Goal: Information Seeking & Learning: Get advice/opinions

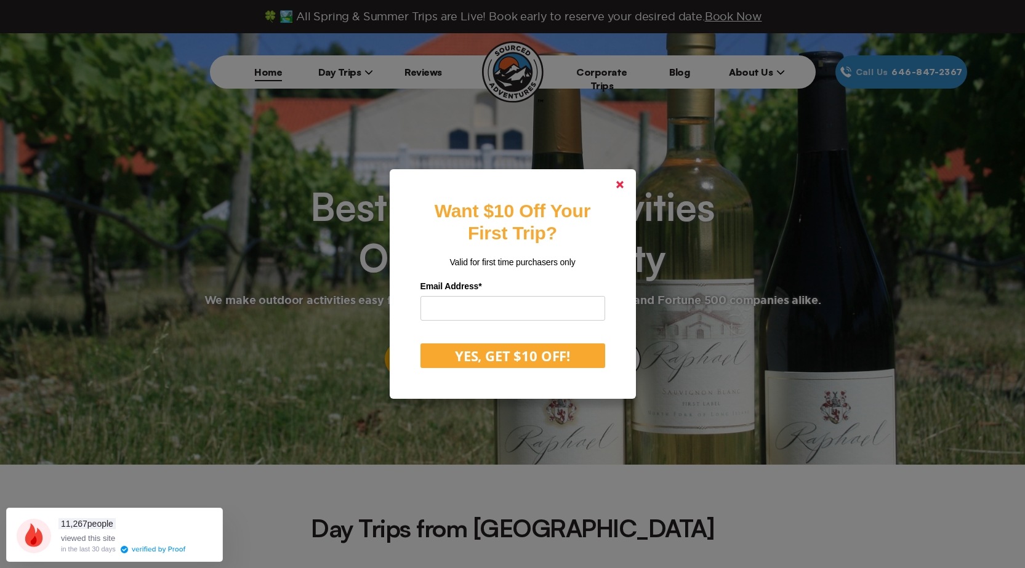
click at [629, 181] on link at bounding box center [620, 185] width 30 height 30
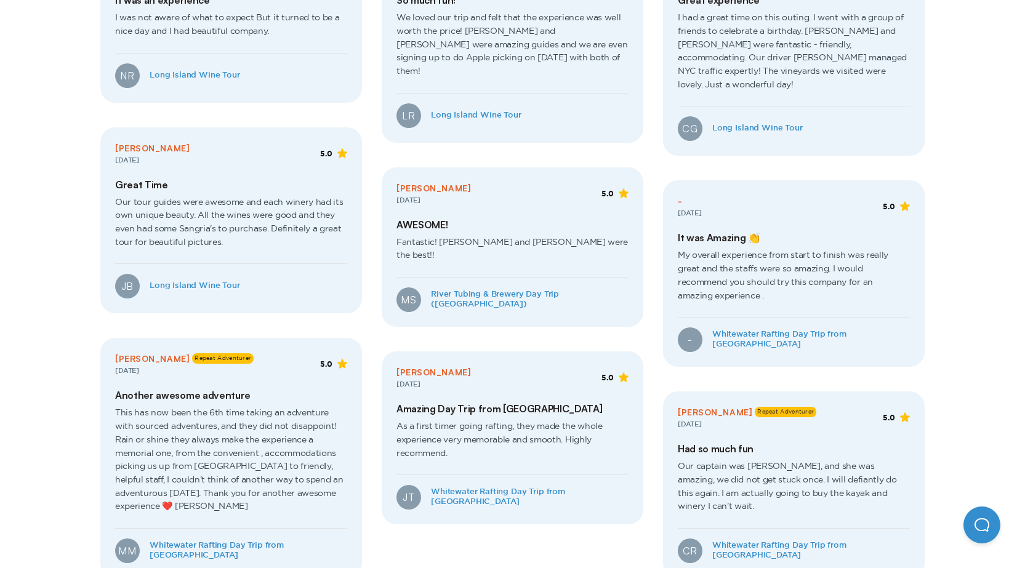
scroll to position [2464, 0]
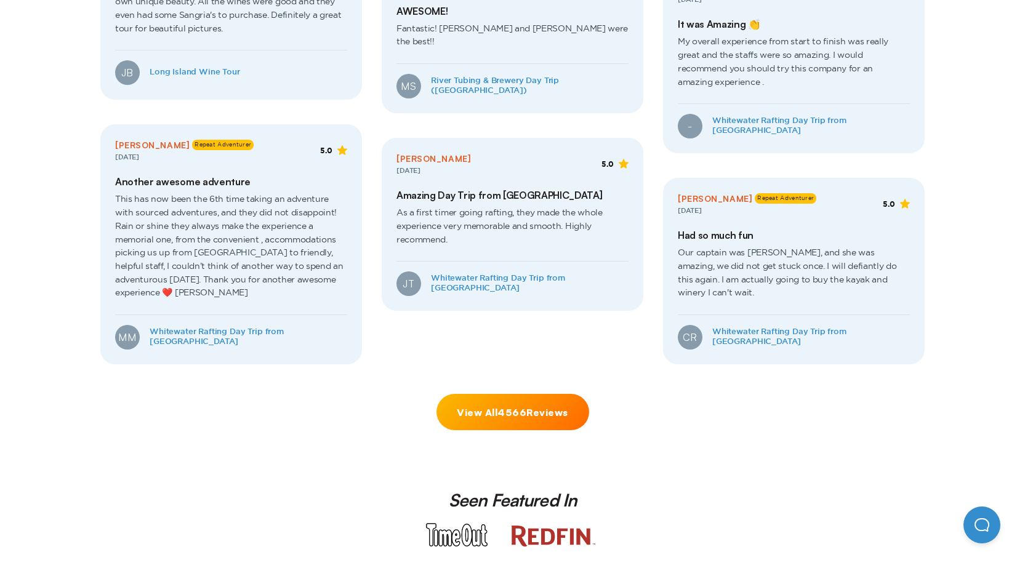
click at [521, 394] on link "View All 4566 Reviews" at bounding box center [513, 412] width 153 height 36
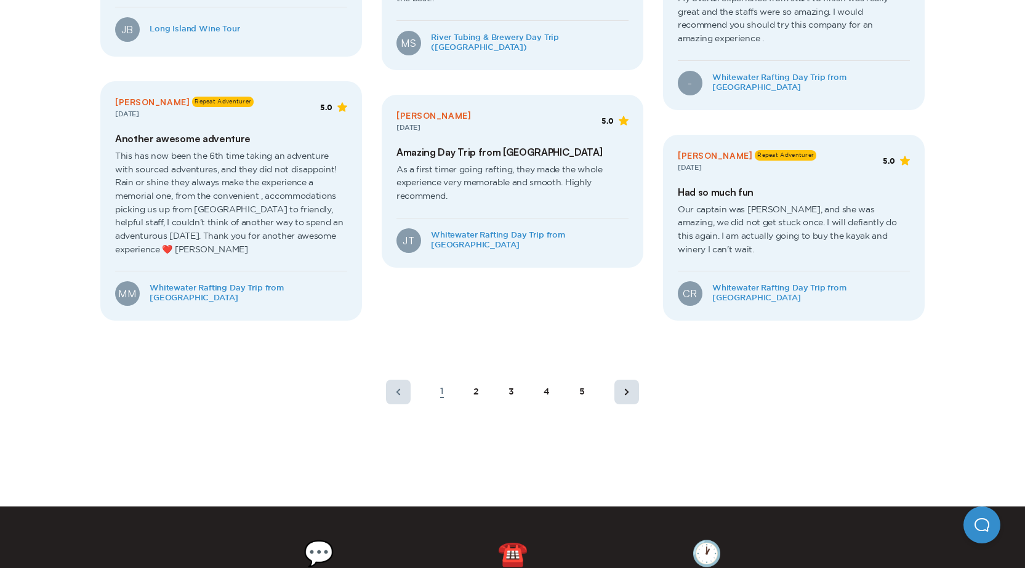
scroll to position [661, 0]
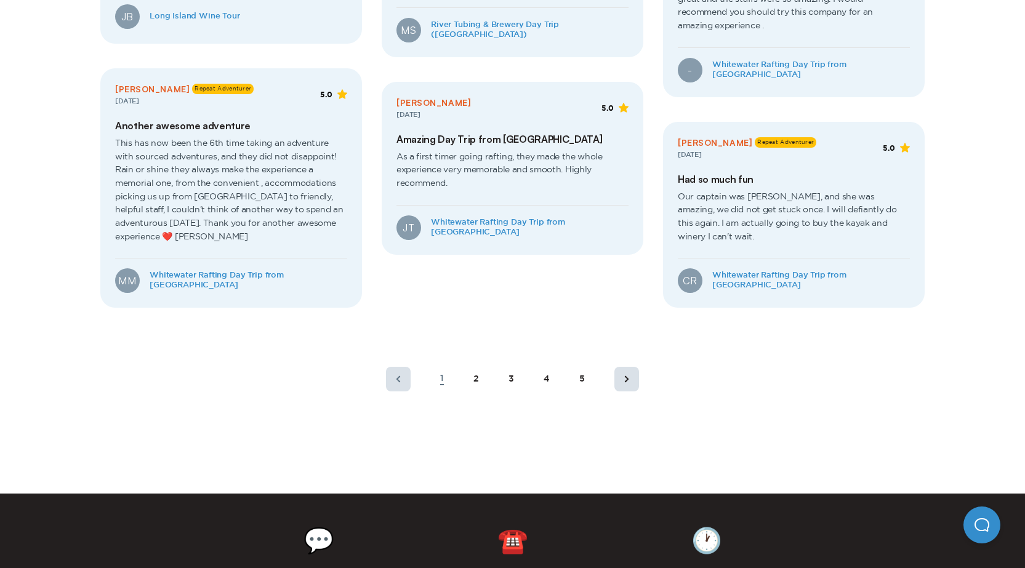
click at [582, 378] on div "5" at bounding box center [583, 379] width 6 height 10
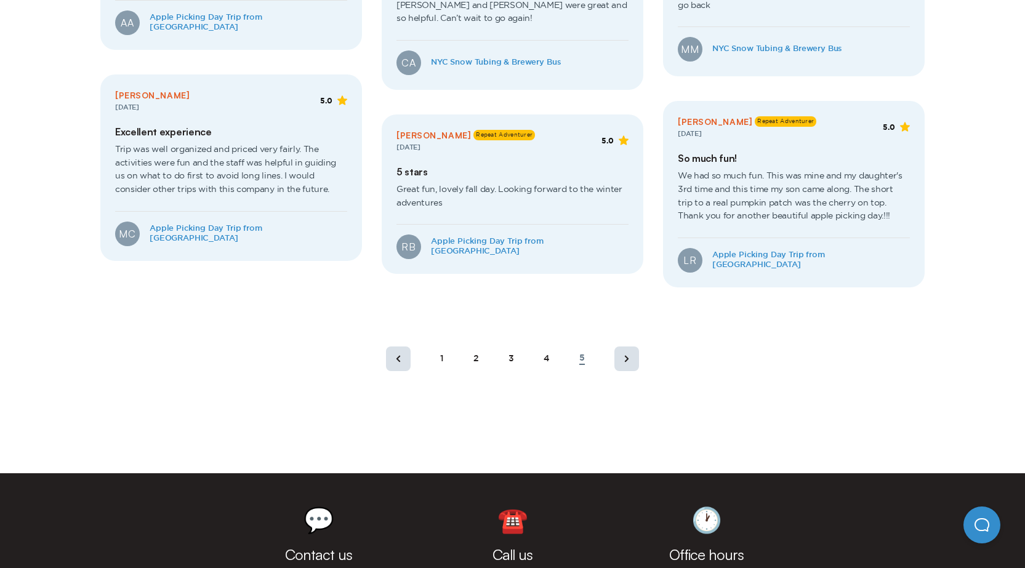
scroll to position [669, 0]
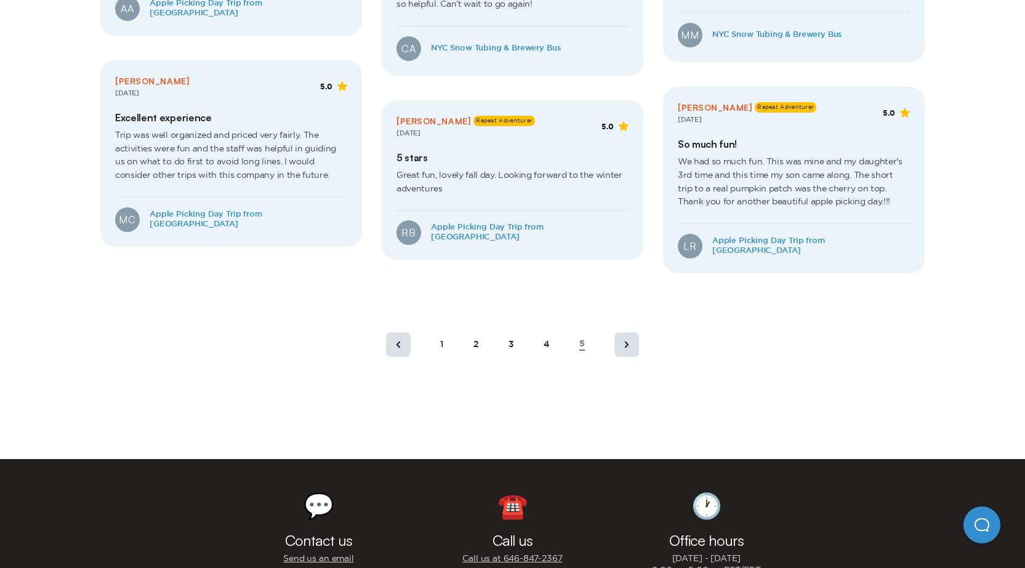
click at [628, 334] on rect at bounding box center [627, 345] width 25 height 25
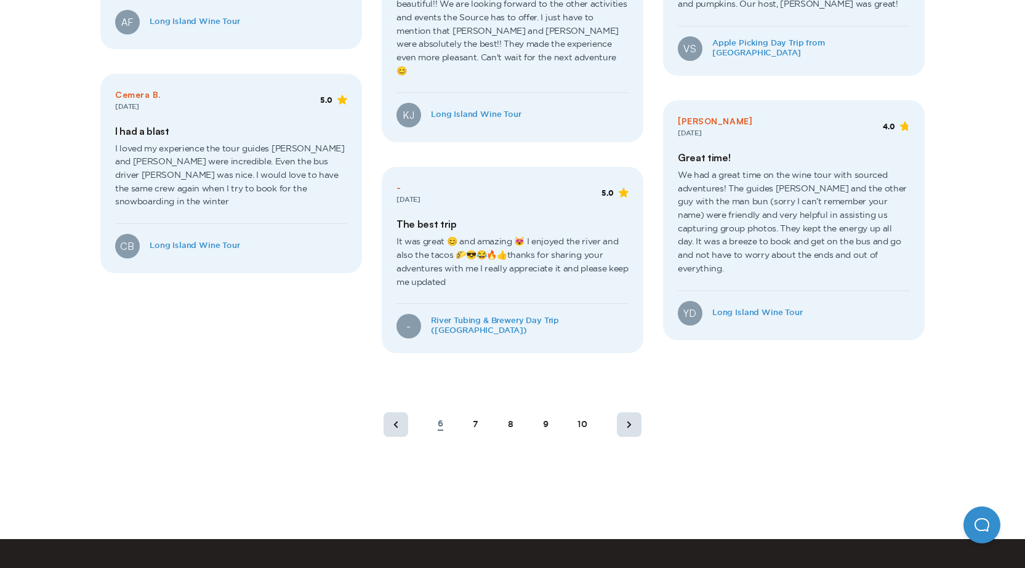
click at [585, 420] on div "10" at bounding box center [583, 425] width 10 height 10
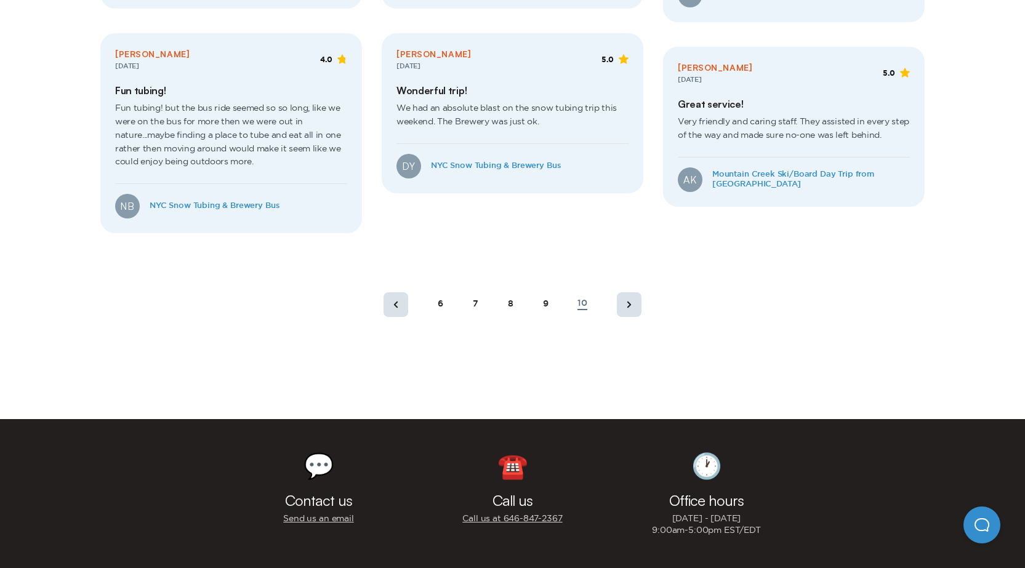
click at [634, 309] on rect at bounding box center [629, 305] width 25 height 25
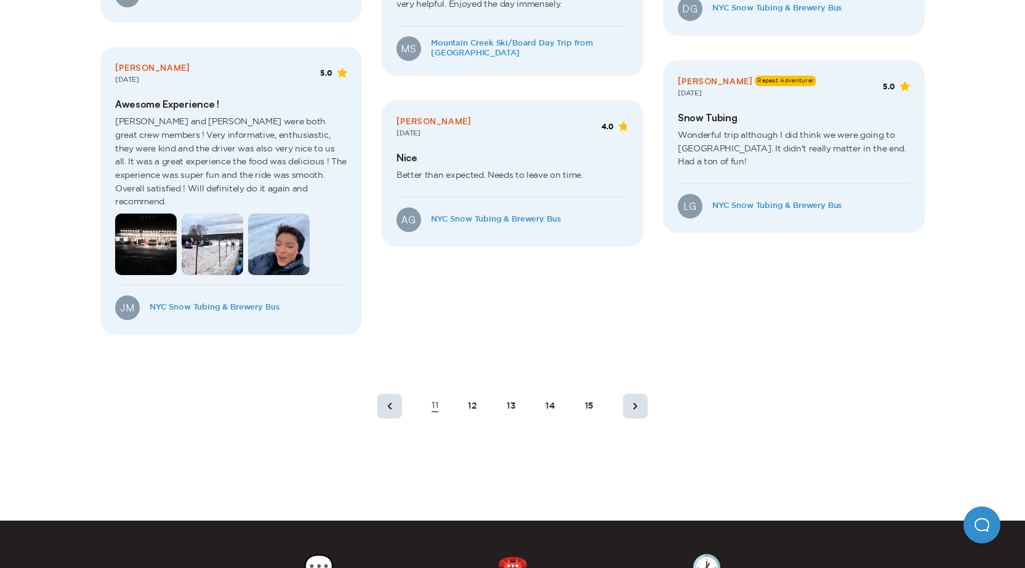
click at [588, 402] on div "15" at bounding box center [589, 407] width 9 height 10
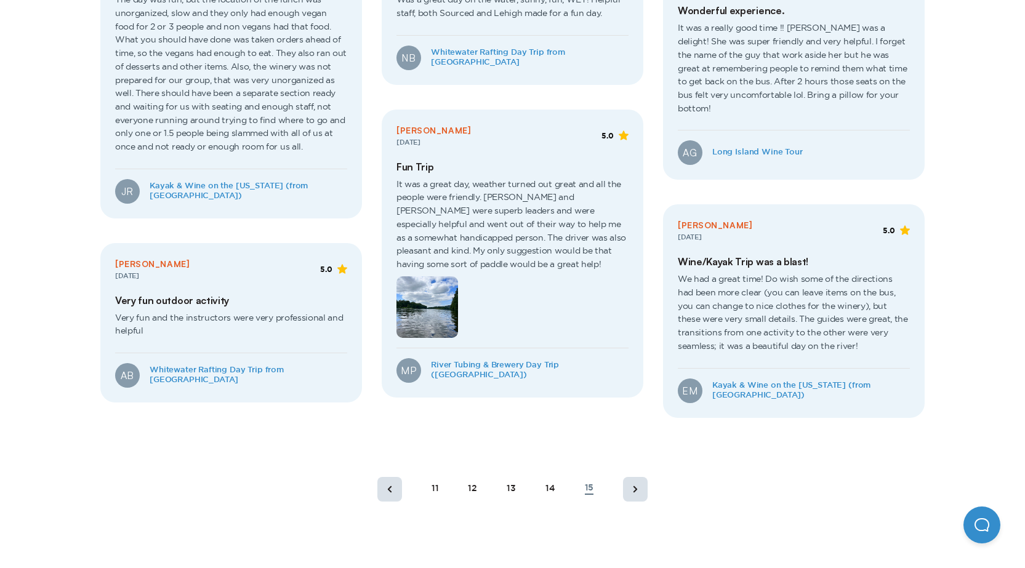
scroll to position [607, 0]
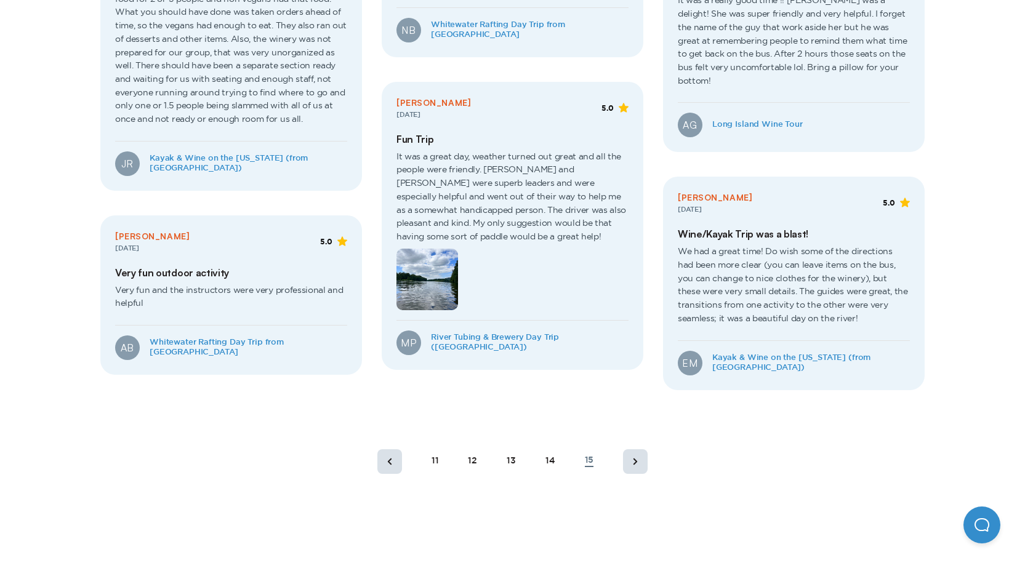
click at [629, 462] on rect at bounding box center [635, 462] width 25 height 25
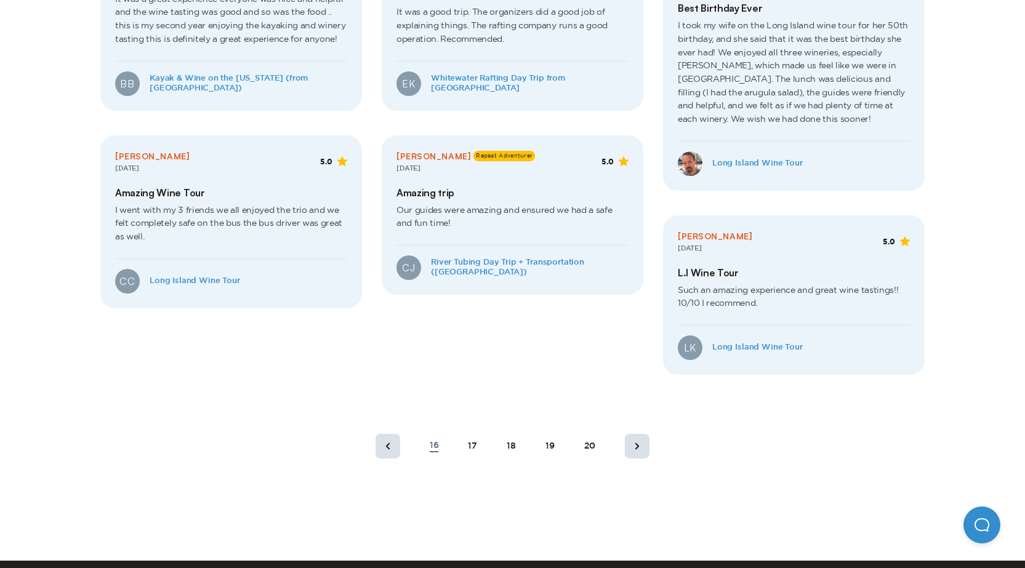
click at [592, 446] on div "20" at bounding box center [590, 447] width 12 height 10
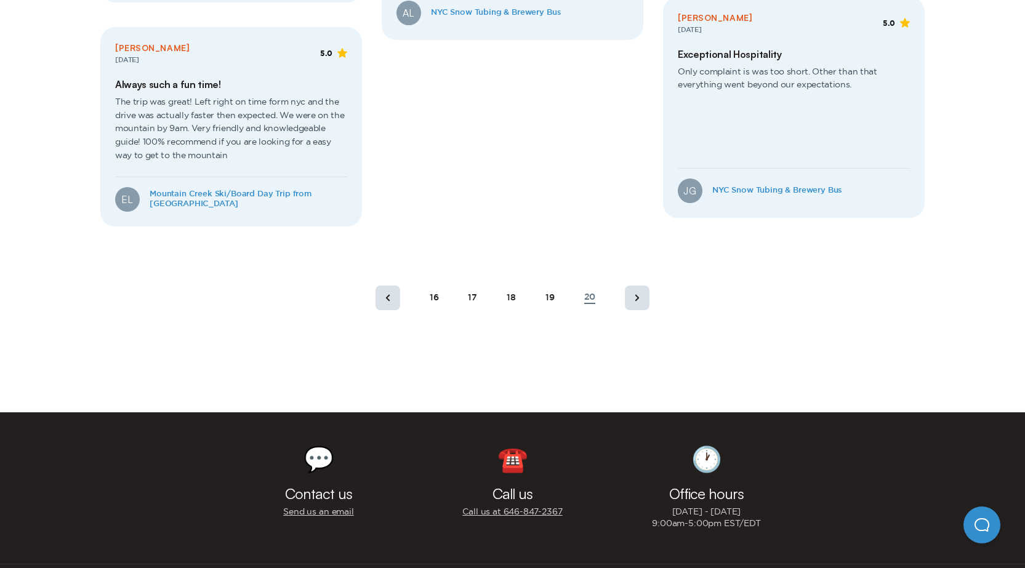
scroll to position [915, 0]
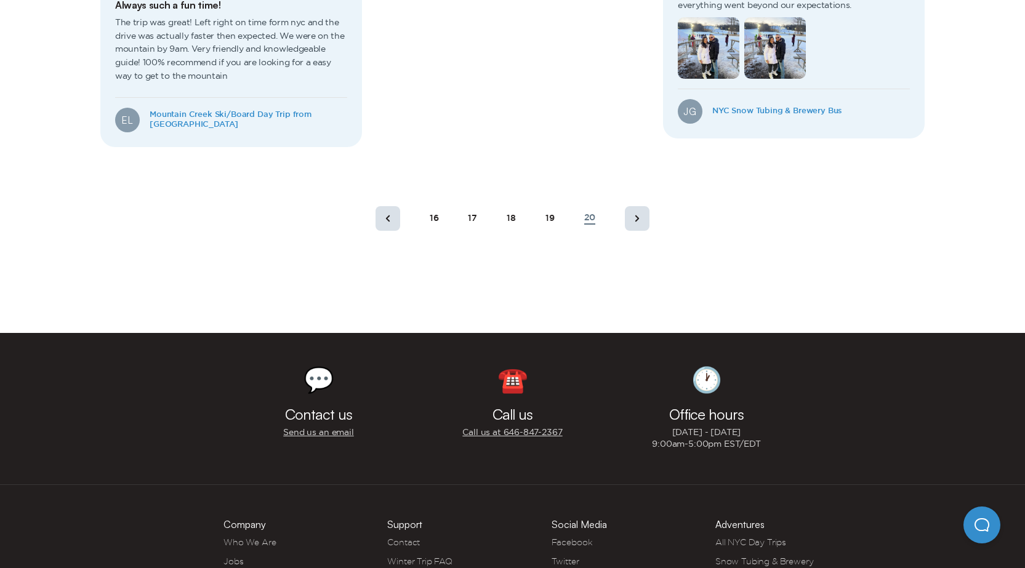
click at [628, 228] on rect at bounding box center [637, 218] width 25 height 25
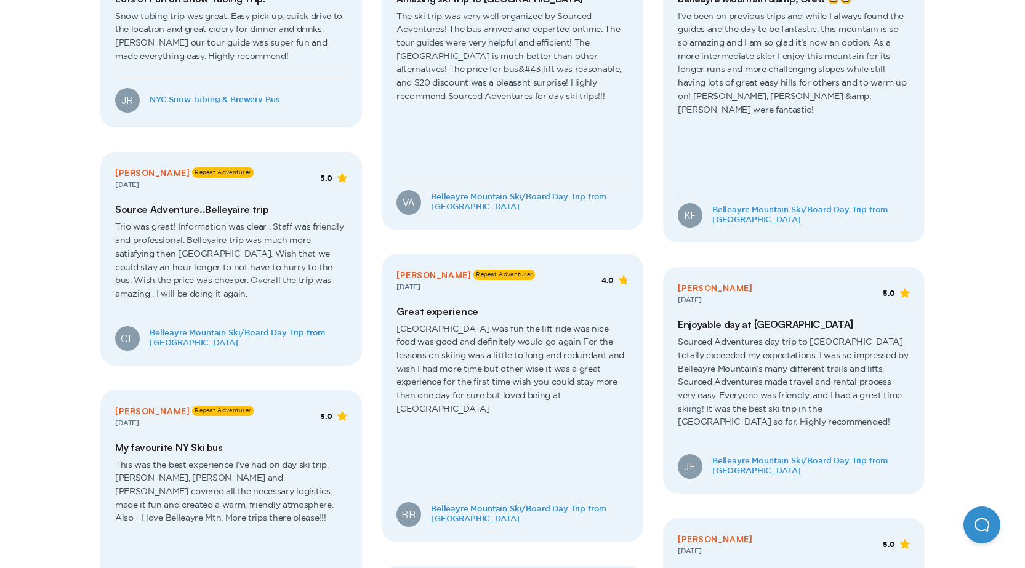
scroll to position [422, 0]
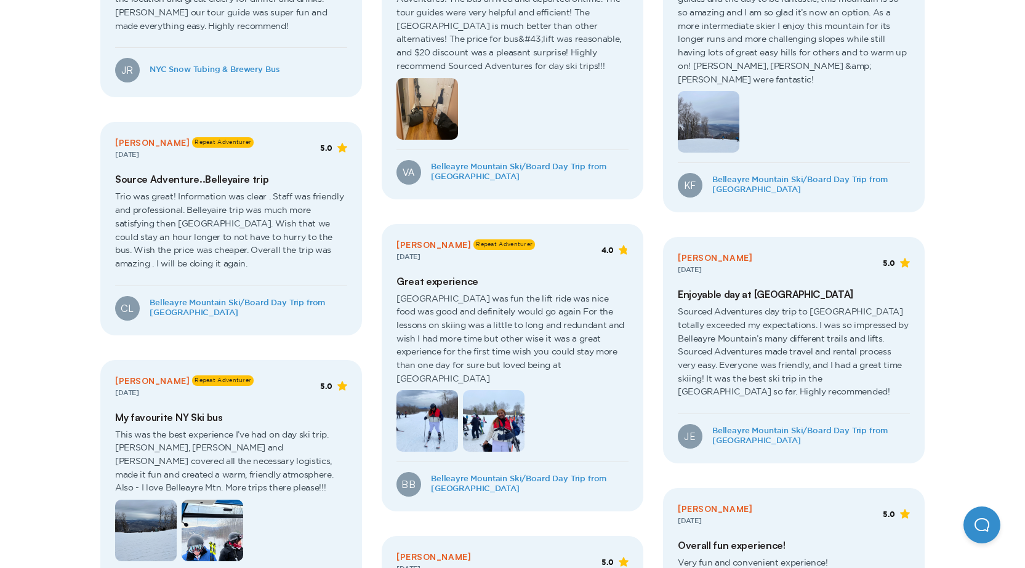
drag, startPoint x: 524, startPoint y: 300, endPoint x: 583, endPoint y: 363, distance: 86.7
click at [583, 363] on span "[GEOGRAPHIC_DATA] was fun the lift ride was nice food was good and definitely w…" at bounding box center [513, 370] width 232 height 165
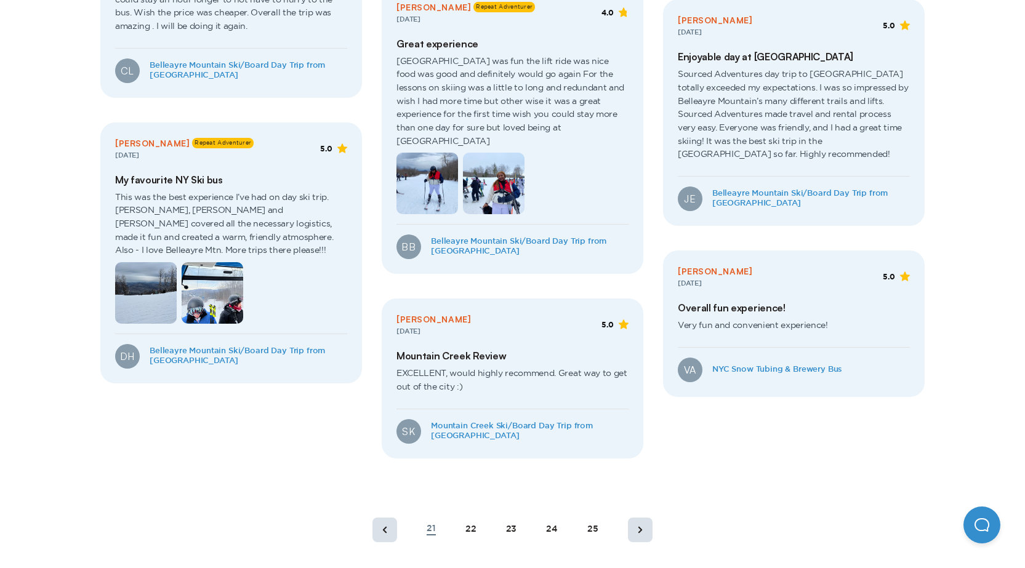
scroll to position [669, 0]
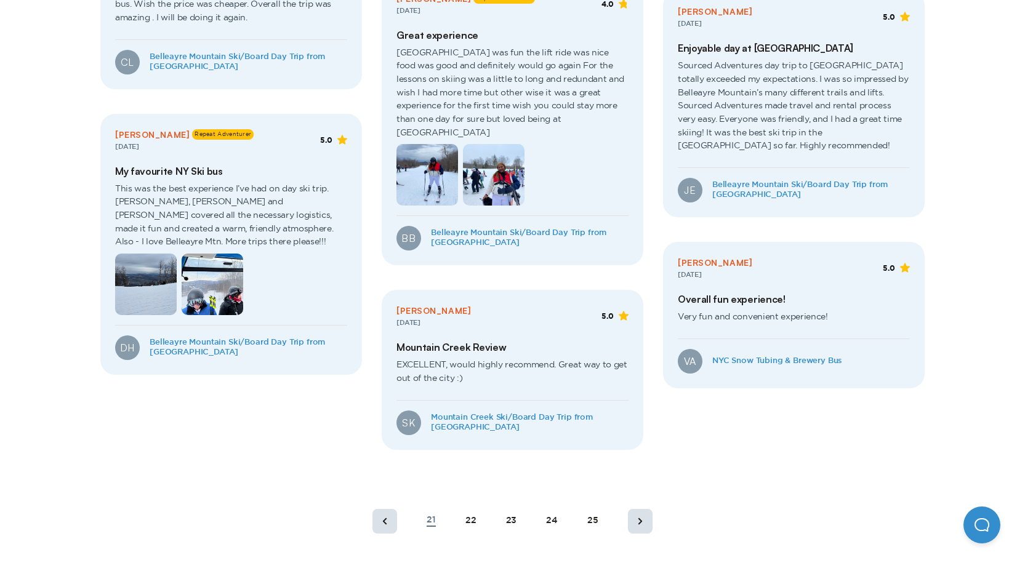
click at [593, 516] on div "25" at bounding box center [593, 521] width 11 height 10
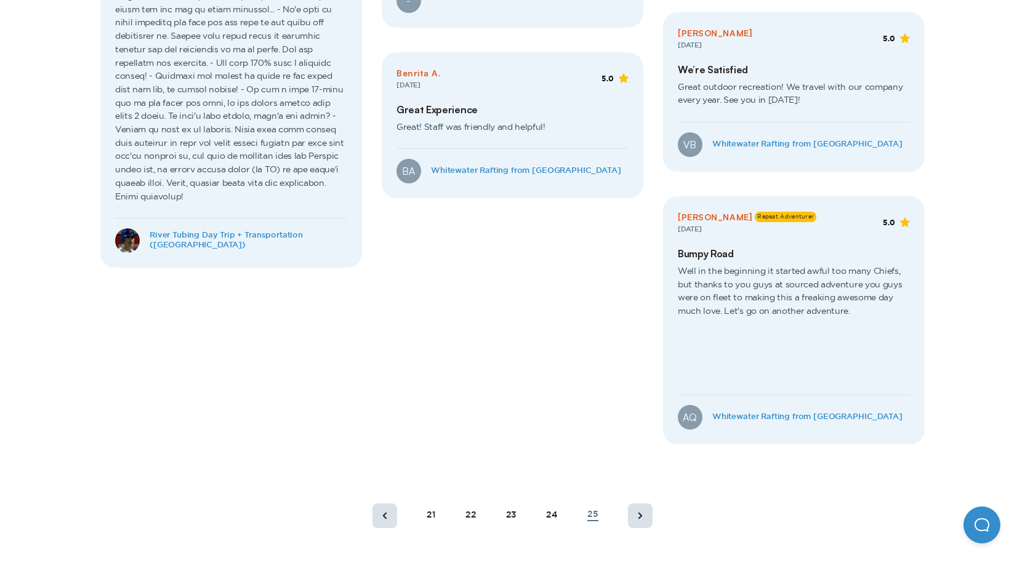
scroll to position [915, 0]
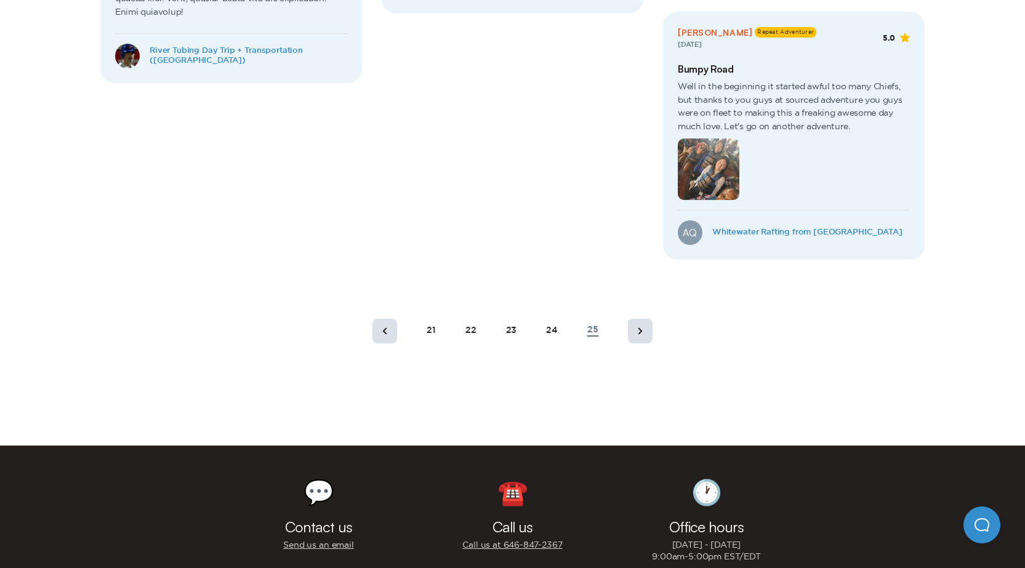
click at [630, 333] on rect at bounding box center [640, 331] width 25 height 25
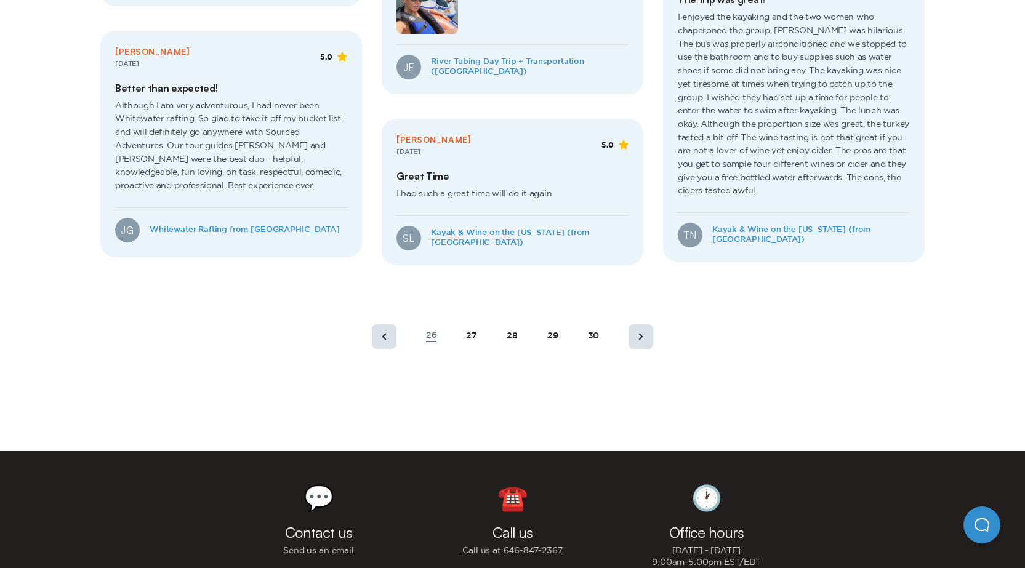
click at [595, 335] on div "30" at bounding box center [594, 336] width 12 height 10
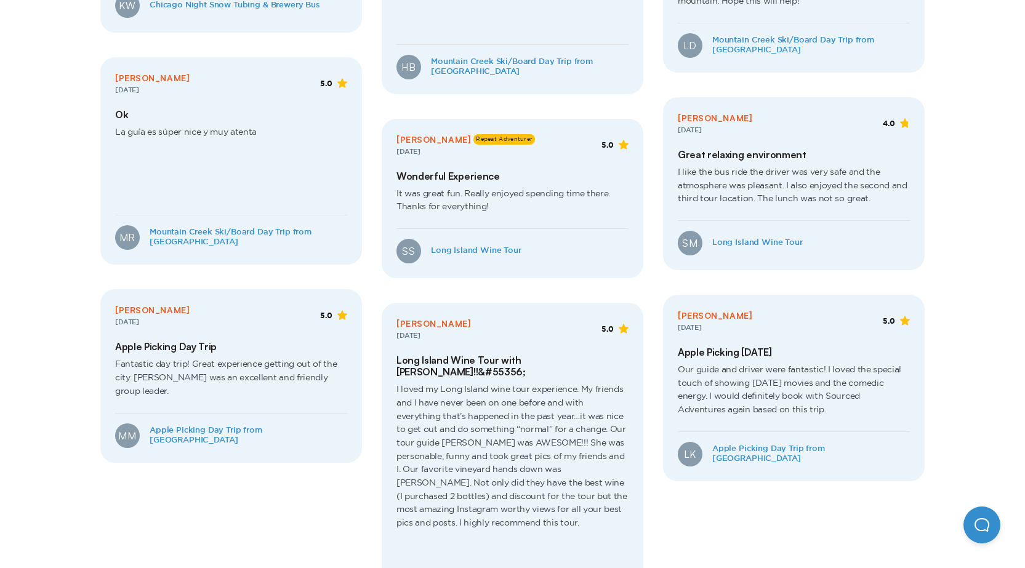
scroll to position [730, 0]
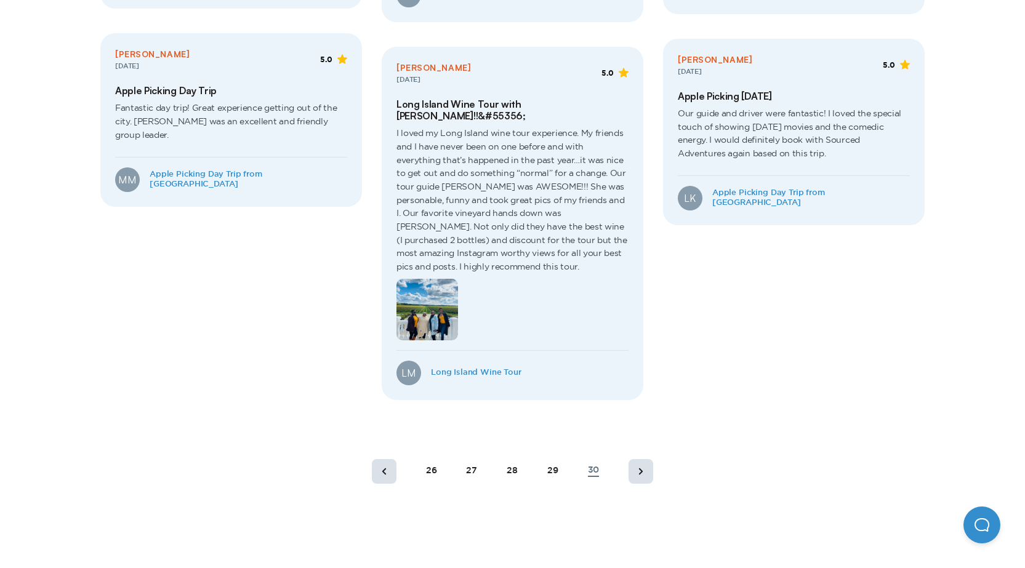
click at [639, 460] on rect at bounding box center [641, 471] width 25 height 25
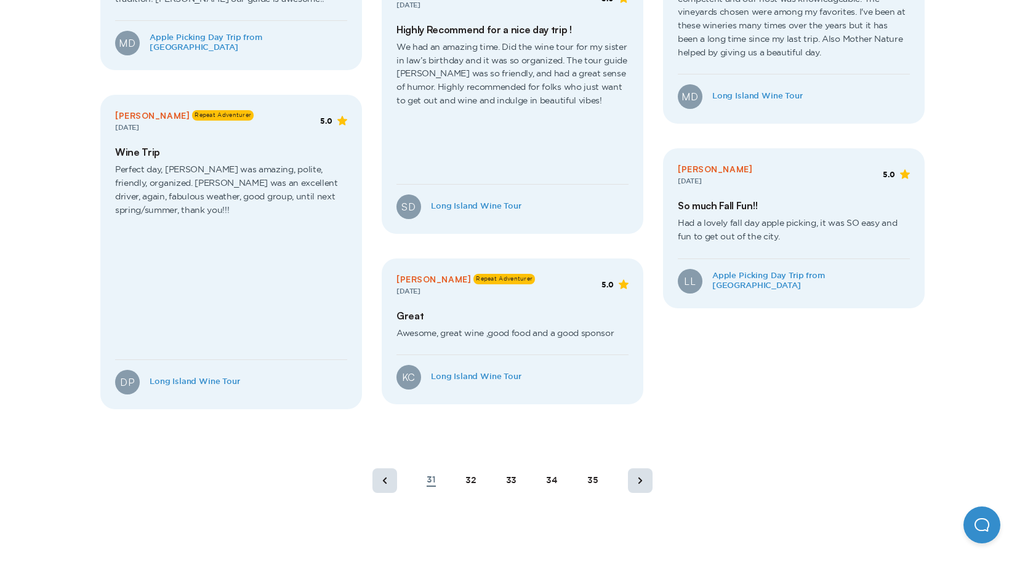
scroll to position [792, 0]
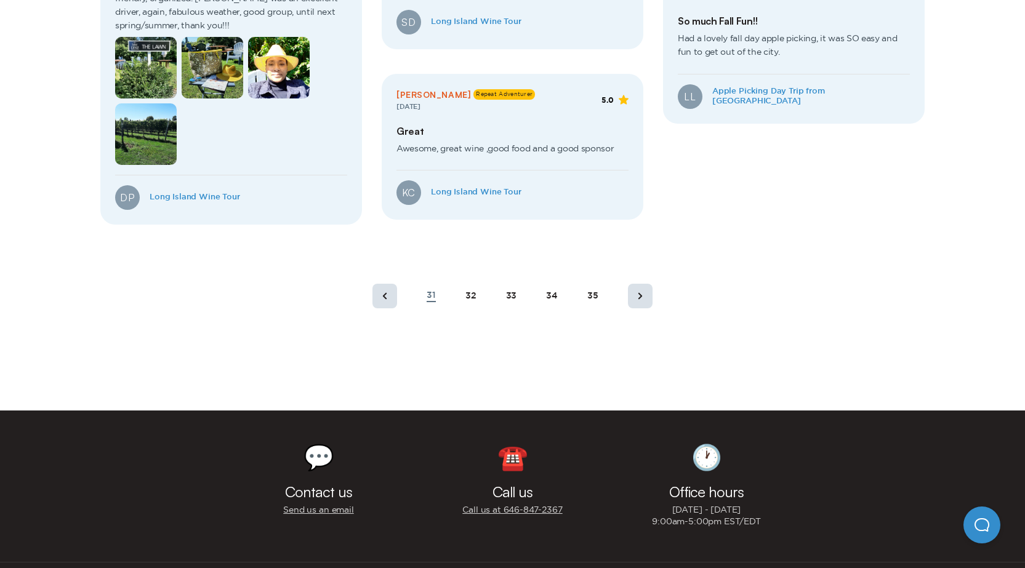
click at [590, 294] on div "35" at bounding box center [593, 296] width 11 height 10
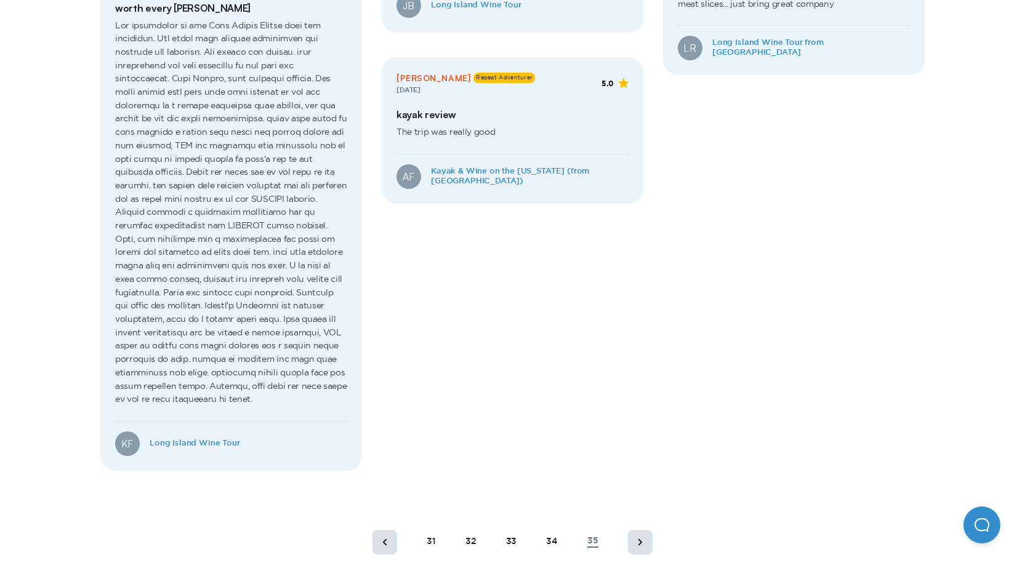
scroll to position [1100, 0]
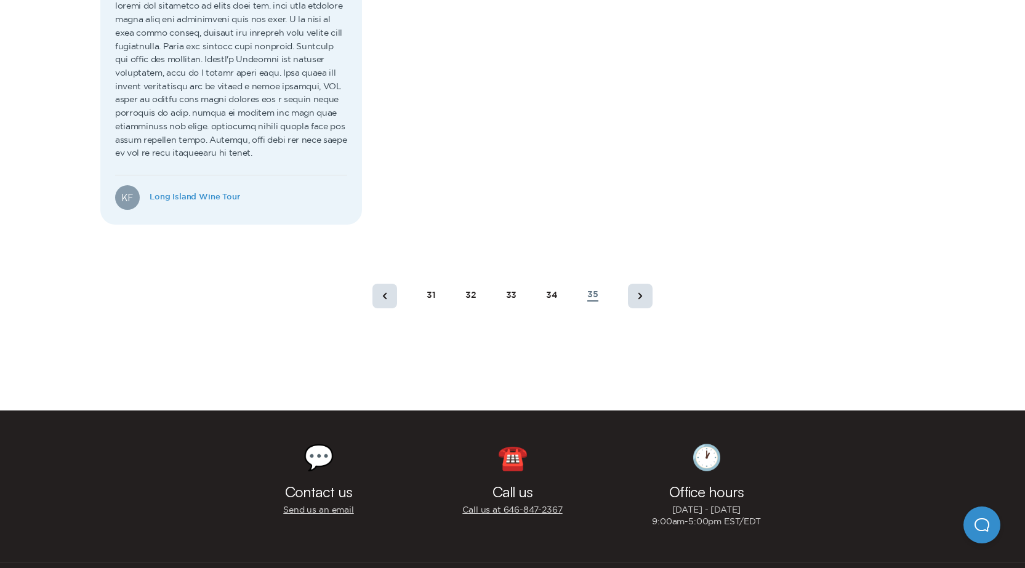
click at [642, 309] on rect at bounding box center [640, 296] width 25 height 25
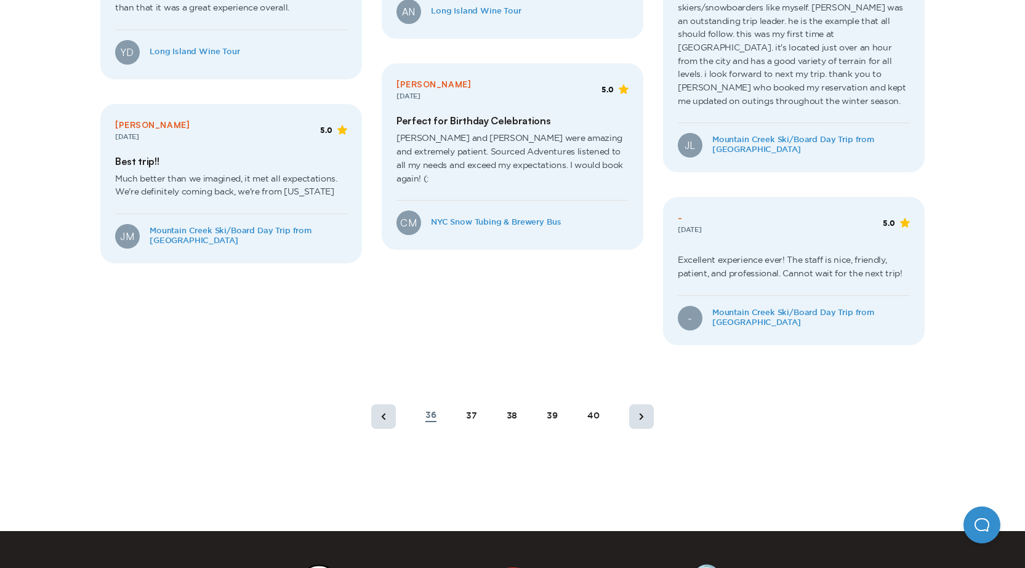
scroll to position [730, 0]
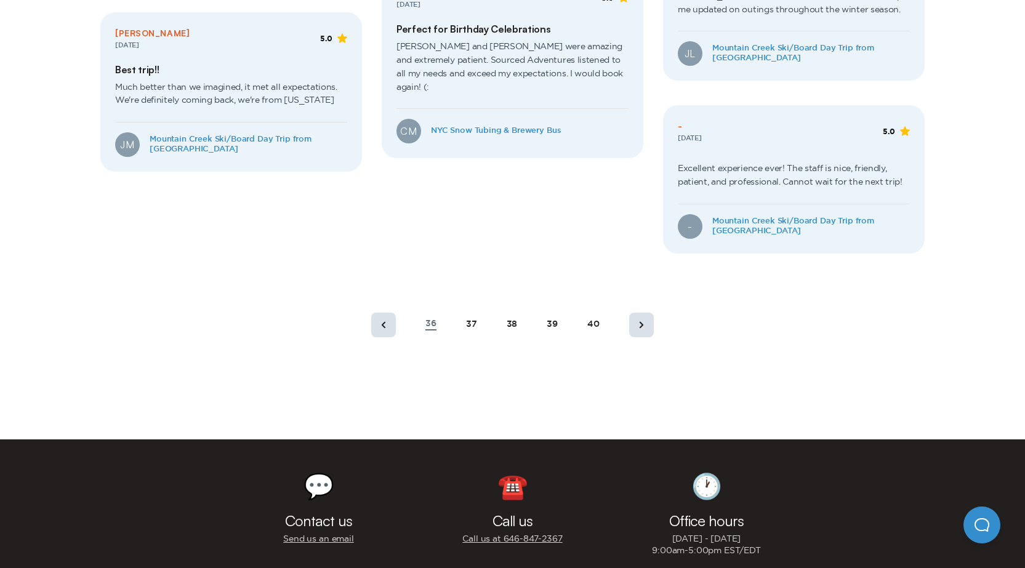
click at [600, 307] on div "36 37 38 39 40" at bounding box center [513, 325] width 312 height 44
click at [597, 320] on div "40" at bounding box center [594, 325] width 12 height 10
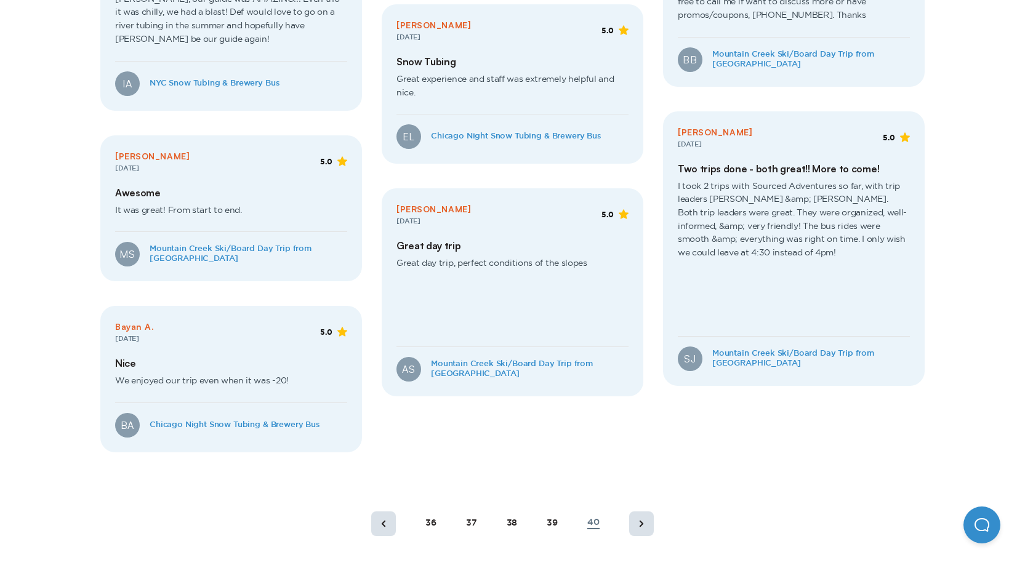
scroll to position [854, 0]
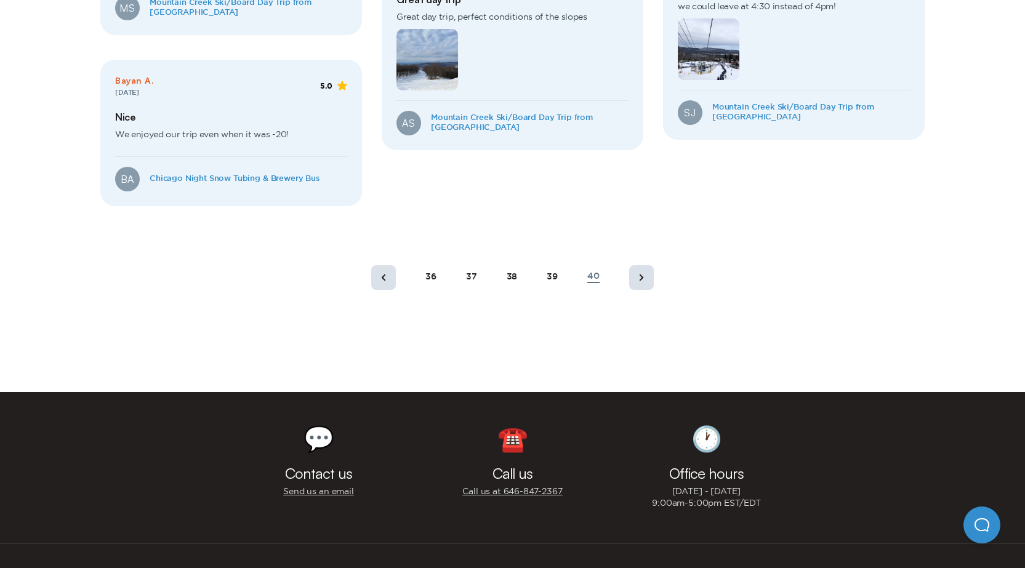
click at [651, 267] on rect at bounding box center [641, 277] width 25 height 25
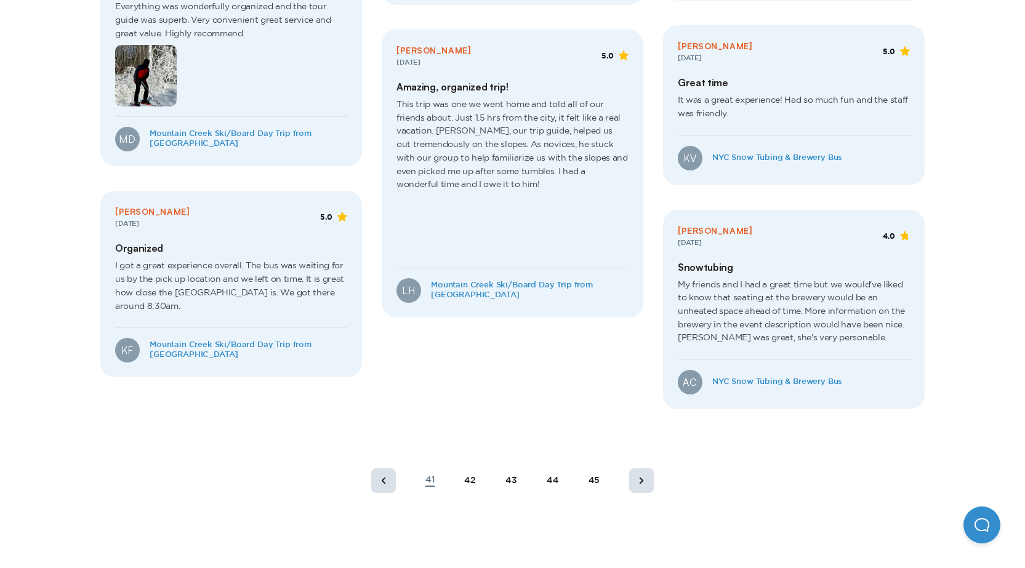
scroll to position [792, 0]
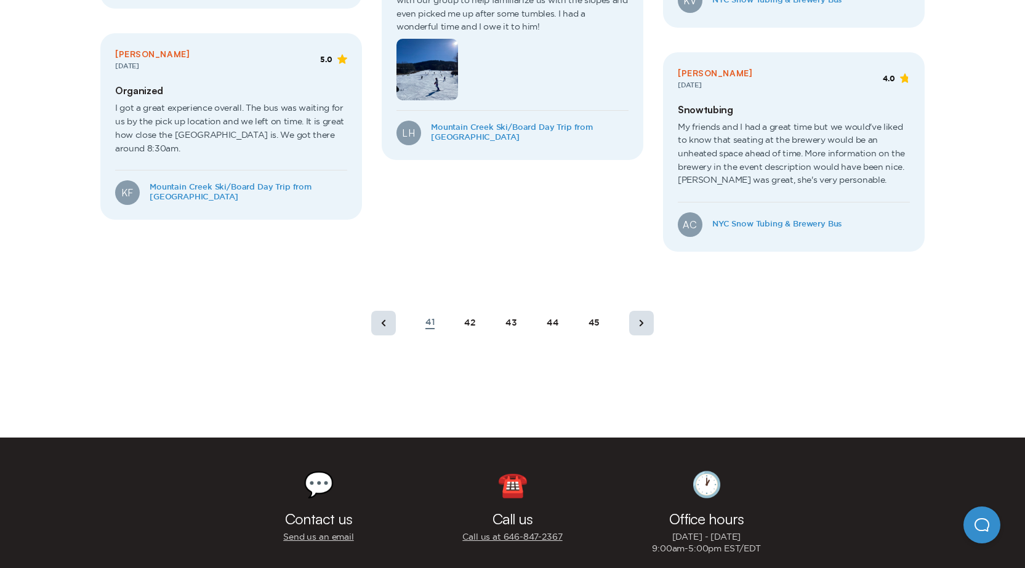
click at [596, 318] on div "45" at bounding box center [595, 323] width 12 height 10
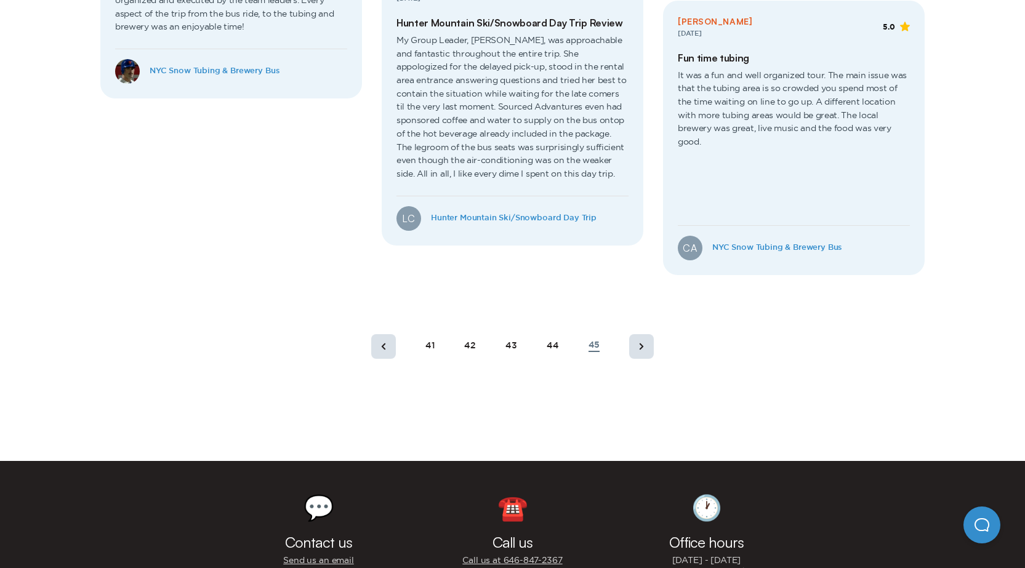
scroll to position [868, 0]
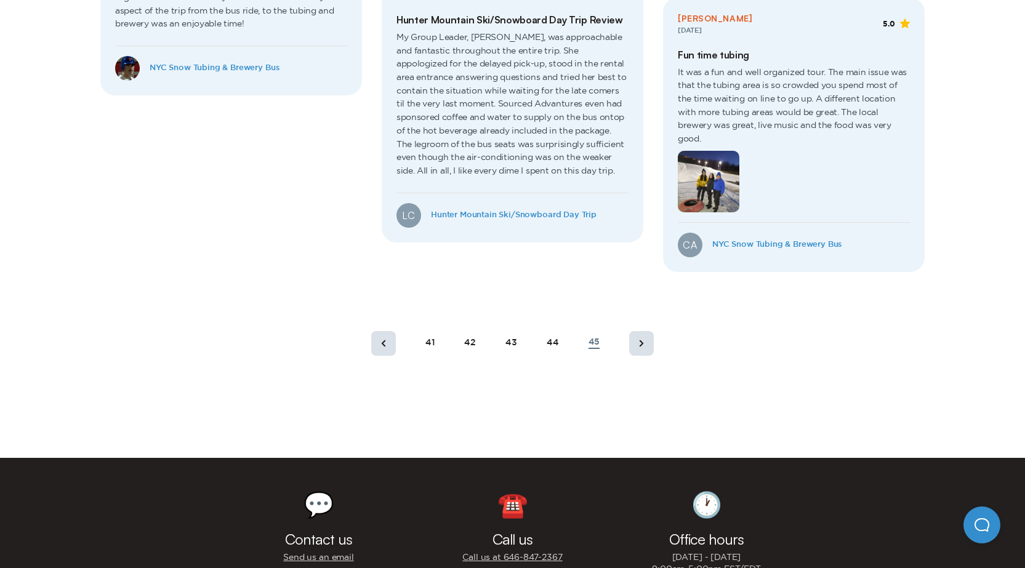
click at [641, 343] on icon at bounding box center [642, 343] width 4 height 6
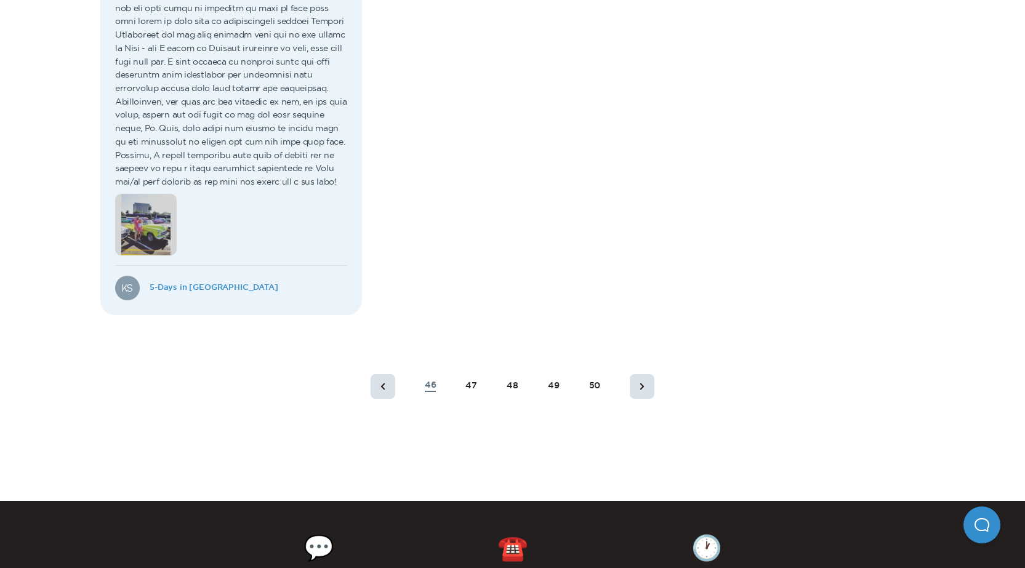
scroll to position [1223, 0]
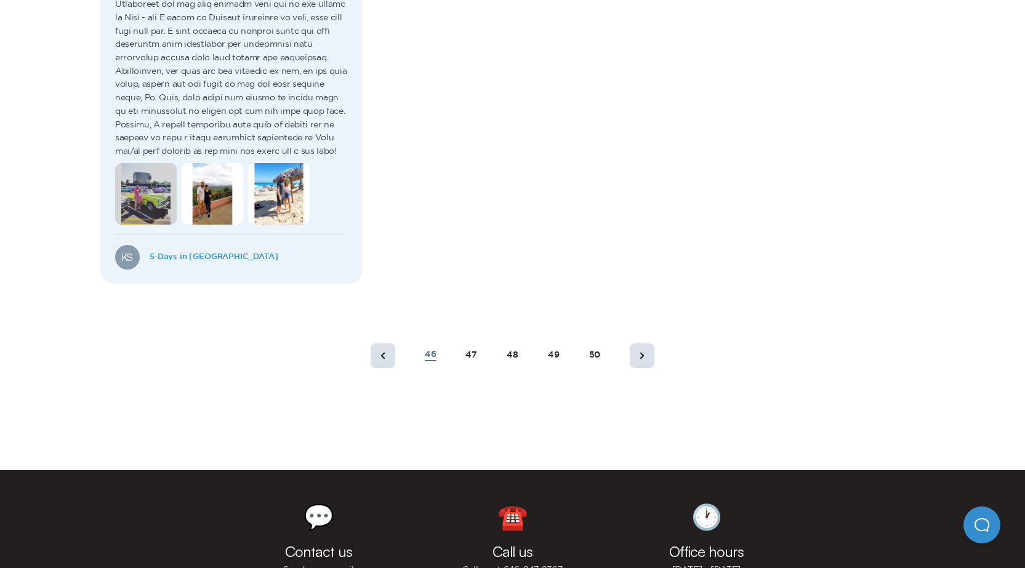
click at [594, 351] on div "50" at bounding box center [595, 355] width 12 height 10
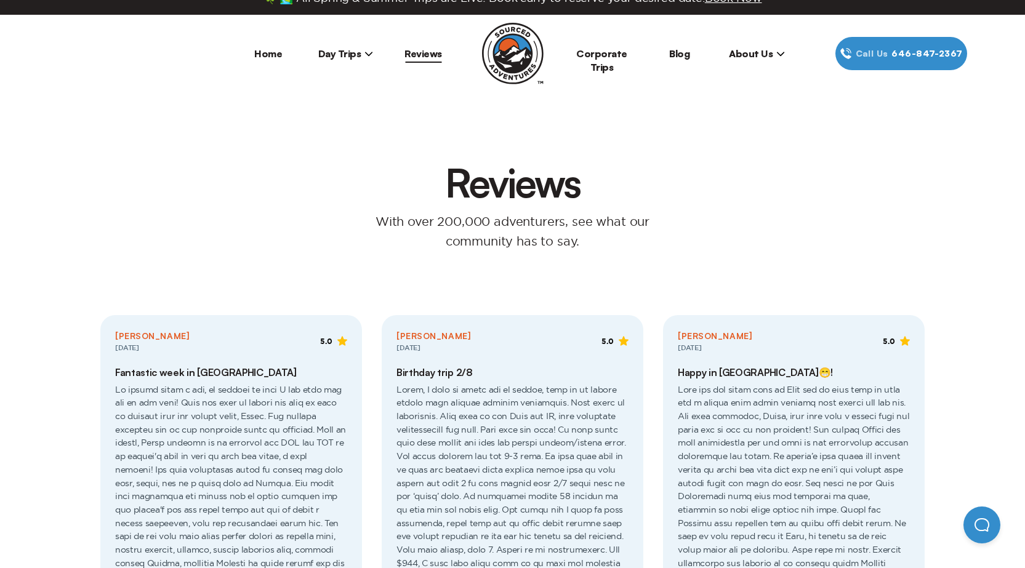
scroll to position [0, 0]
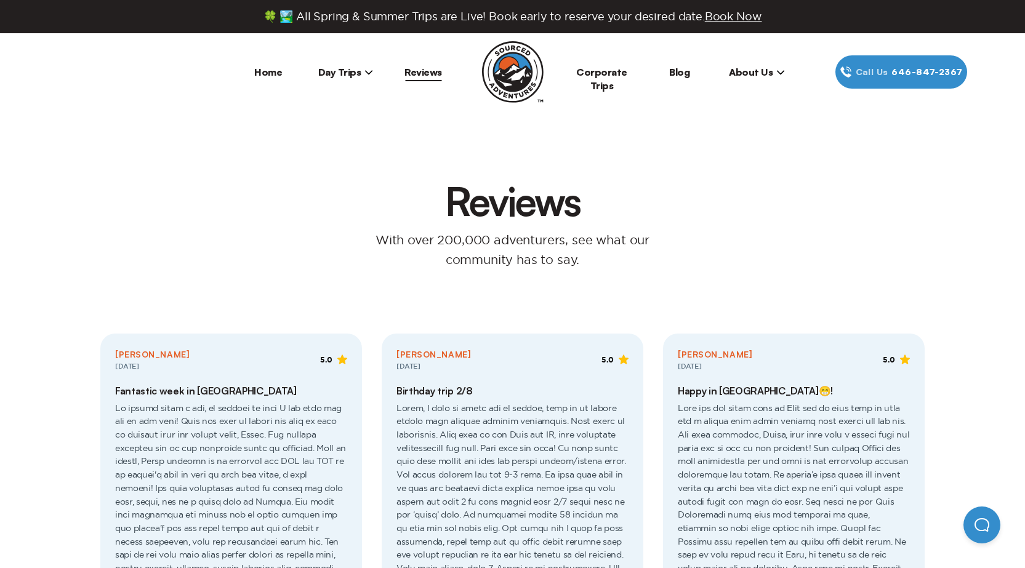
click at [421, 70] on link "Reviews" at bounding box center [424, 72] width 38 height 12
click at [348, 70] on span "Day Trips" at bounding box center [345, 72] width 55 height 12
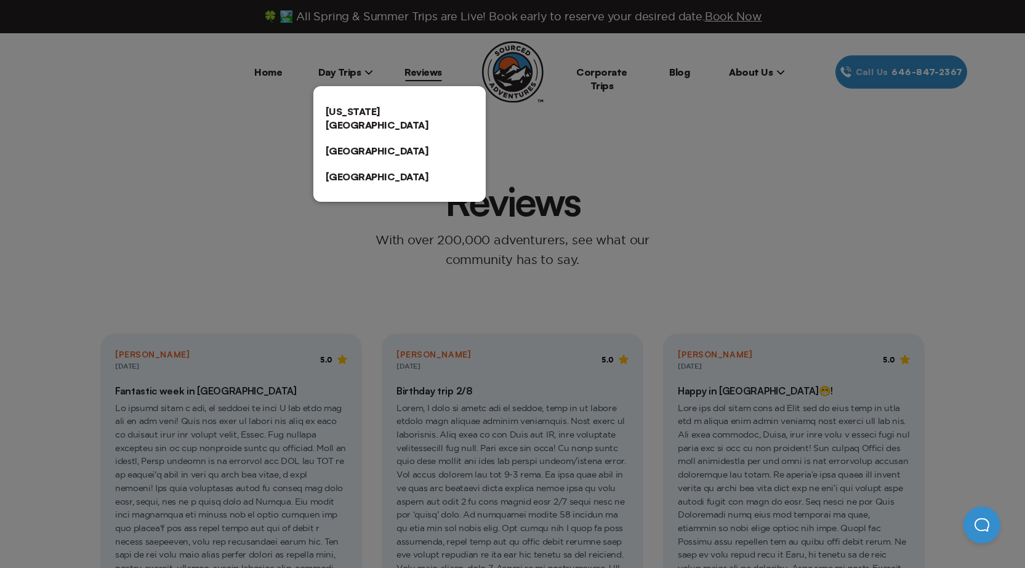
click at [284, 71] on div at bounding box center [512, 284] width 1025 height 568
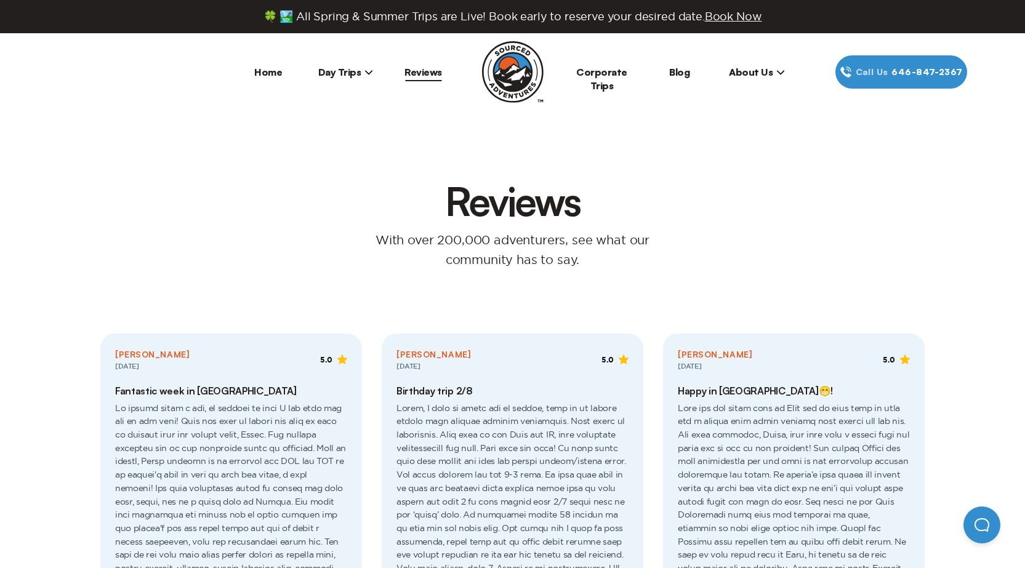
click at [264, 70] on link "Home" at bounding box center [268, 72] width 28 height 12
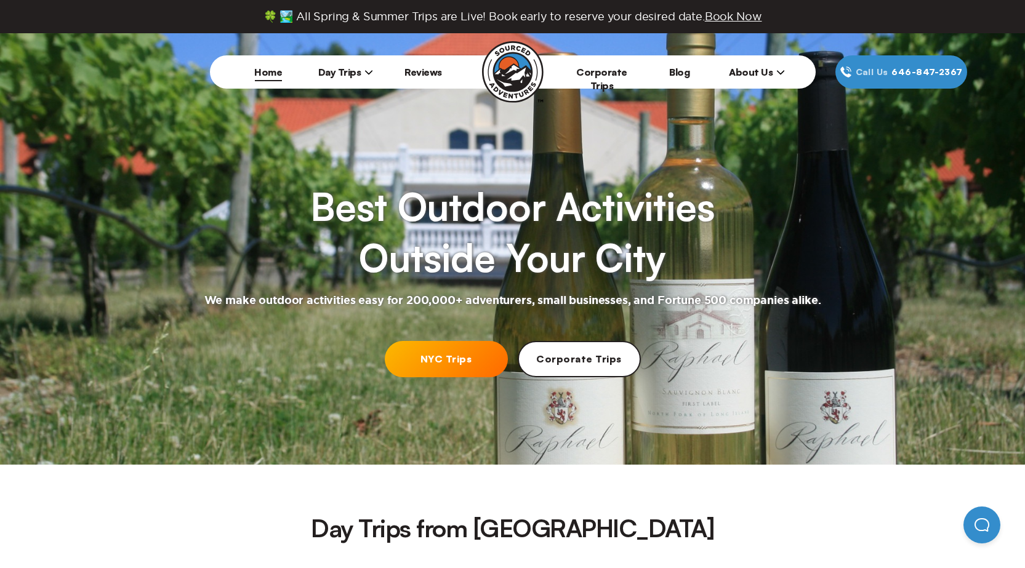
click at [421, 73] on link "Reviews" at bounding box center [424, 72] width 38 height 12
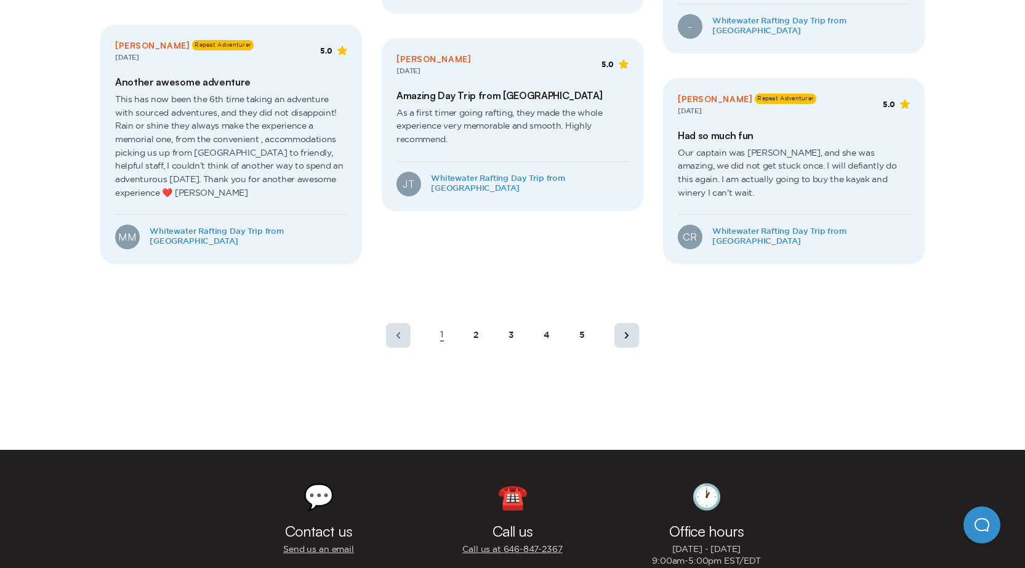
scroll to position [801, 0]
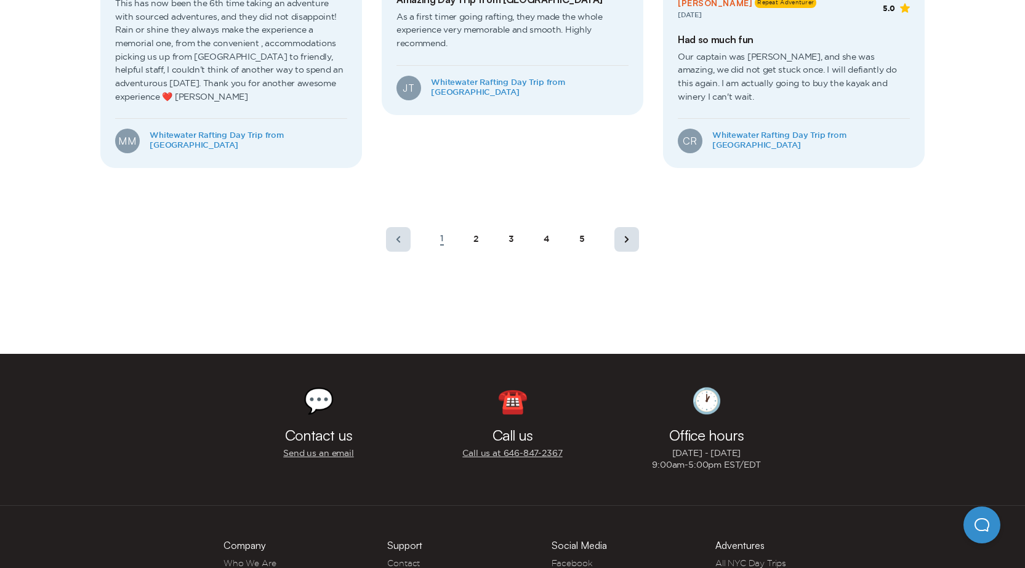
click at [400, 245] on rect at bounding box center [398, 239] width 25 height 25
click at [395, 243] on rect at bounding box center [398, 239] width 25 height 25
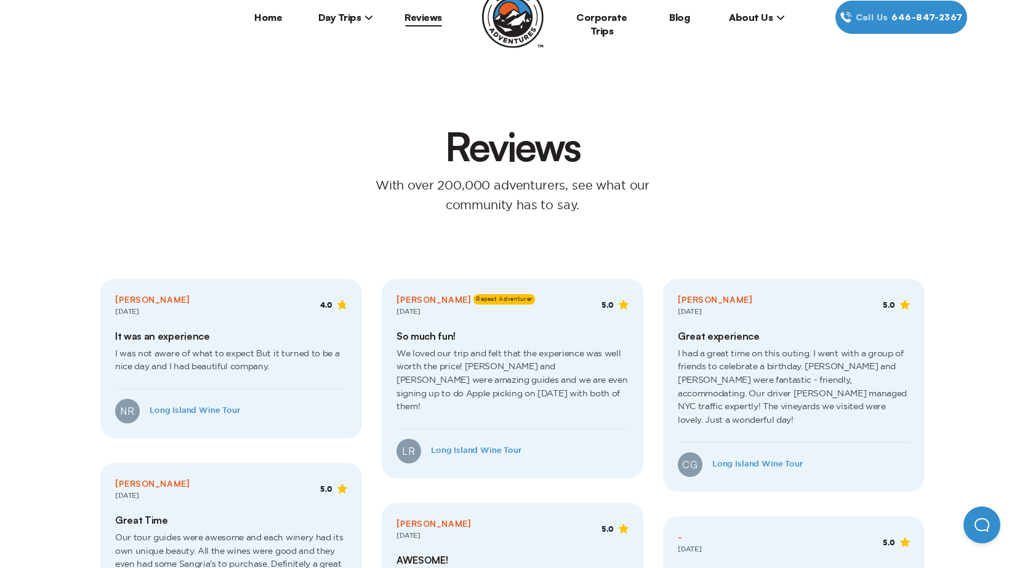
scroll to position [0, 0]
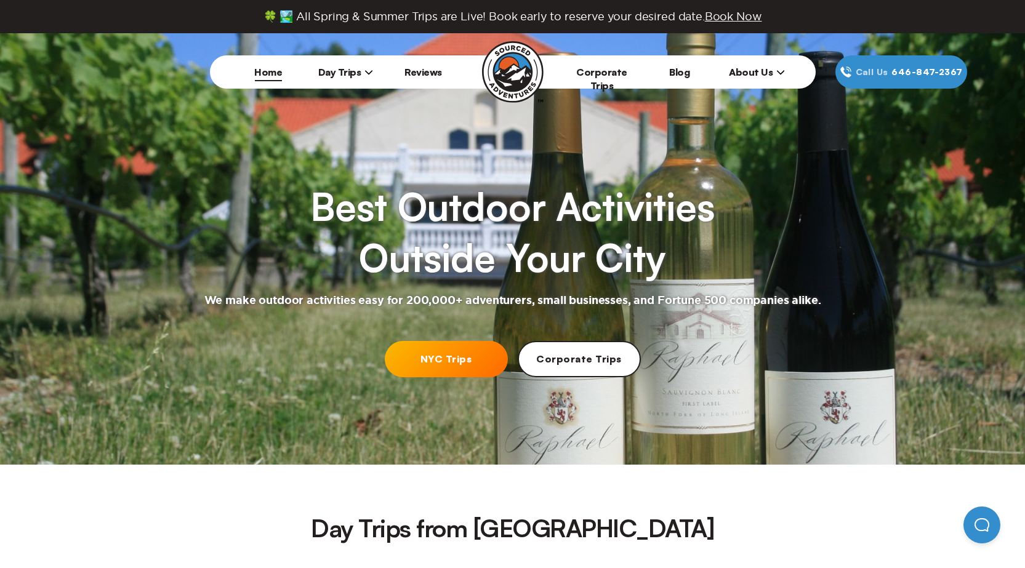
scroll to position [2464, 0]
